Goal: Task Accomplishment & Management: Manage account settings

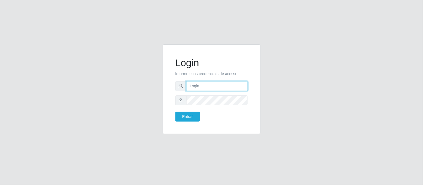
click at [206, 83] on input "text" at bounding box center [217, 86] width 62 height 10
type input "[EMAIL_ADDRESS][DOMAIN_NAME]"
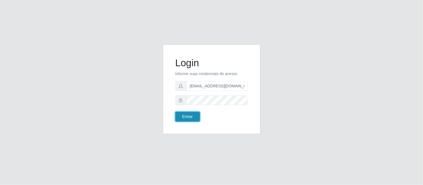
click at [188, 116] on button "Entrar" at bounding box center [187, 117] width 25 height 10
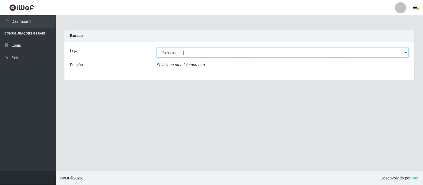
click at [403, 54] on select "[Selecione...] Queiroz Atacadão - Coophab" at bounding box center [283, 53] width 252 height 10
select select "463"
click at [157, 48] on select "[Selecione...] Queiroz Atacadão - Coophab" at bounding box center [283, 53] width 252 height 10
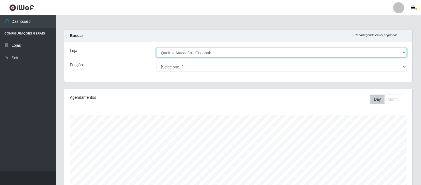
scroll to position [62, 0]
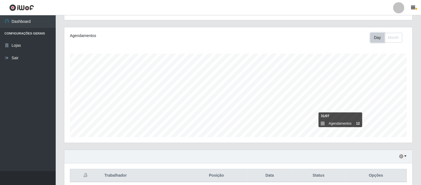
click at [377, 38] on button "Day" at bounding box center [378, 38] width 14 height 10
click at [374, 38] on button "Day" at bounding box center [378, 38] width 14 height 10
click at [396, 37] on button "Month" at bounding box center [394, 38] width 18 height 10
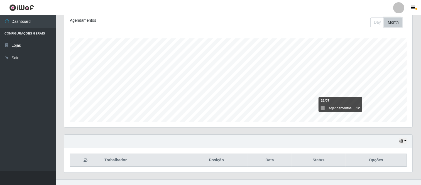
scroll to position [85, 0]
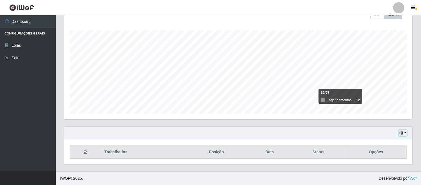
click at [401, 134] on icon "button" at bounding box center [402, 133] width 4 height 4
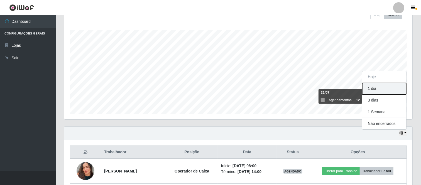
click at [381, 90] on button "1 dia" at bounding box center [385, 89] width 44 height 12
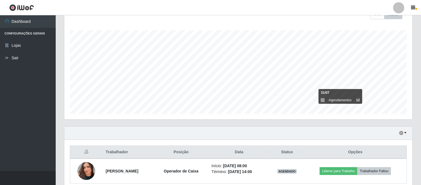
scroll to position [110, 0]
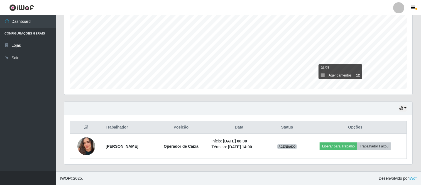
click at [399, 7] on div at bounding box center [398, 7] width 11 height 11
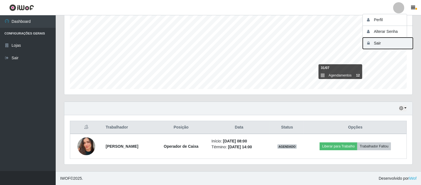
click at [386, 44] on button "Sair" at bounding box center [388, 43] width 50 height 11
